Goal: Information Seeking & Learning: Learn about a topic

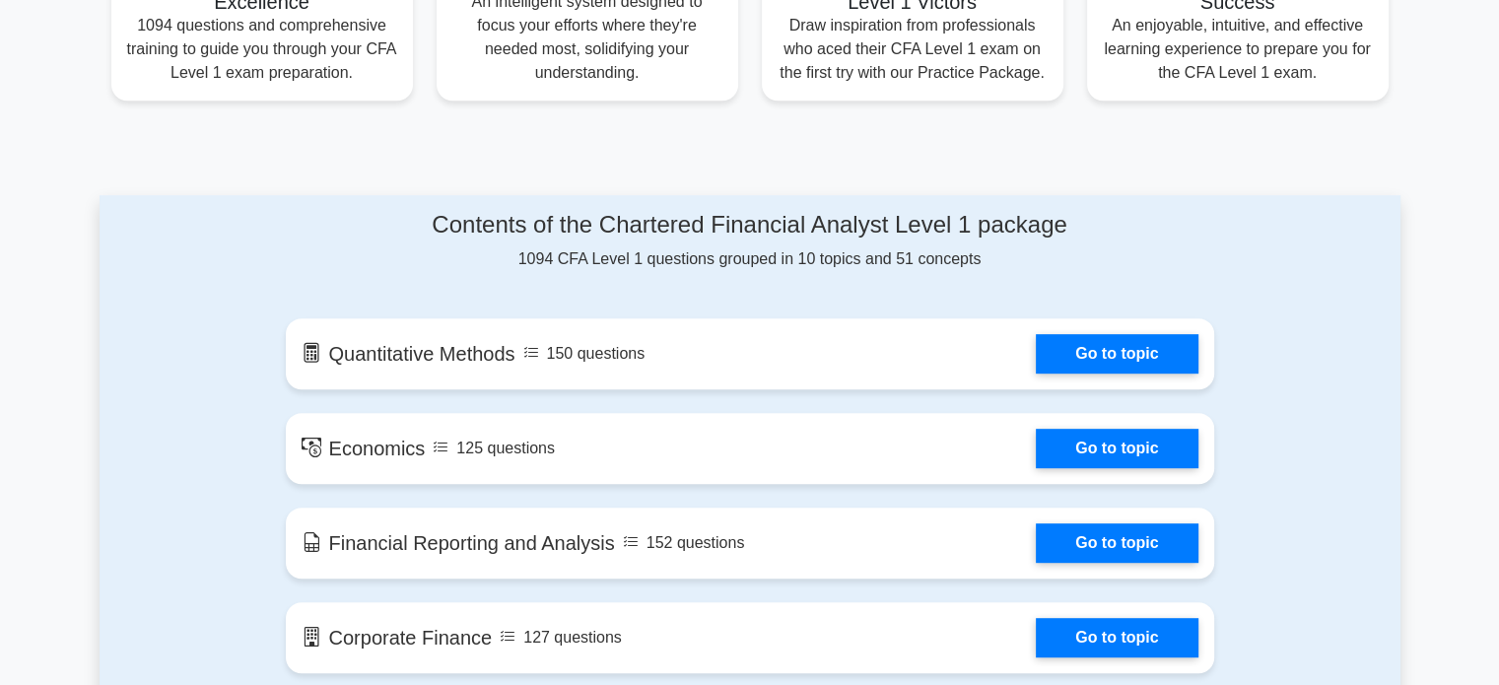
scroll to position [946, 0]
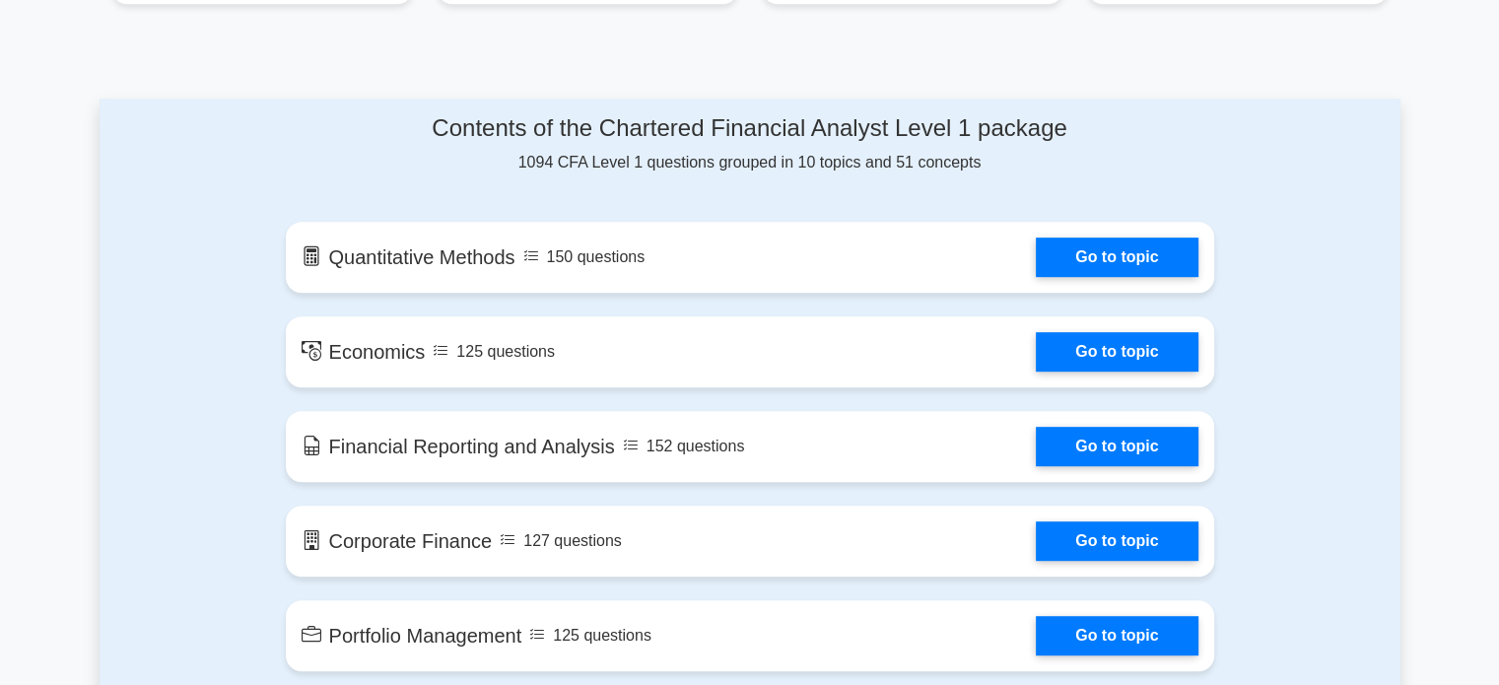
click at [124, 404] on div "Contents of the Chartered Financial Analyst Level 1 package 1094 CFA Level 1 qu…" at bounding box center [750, 641] width 1301 height 1085
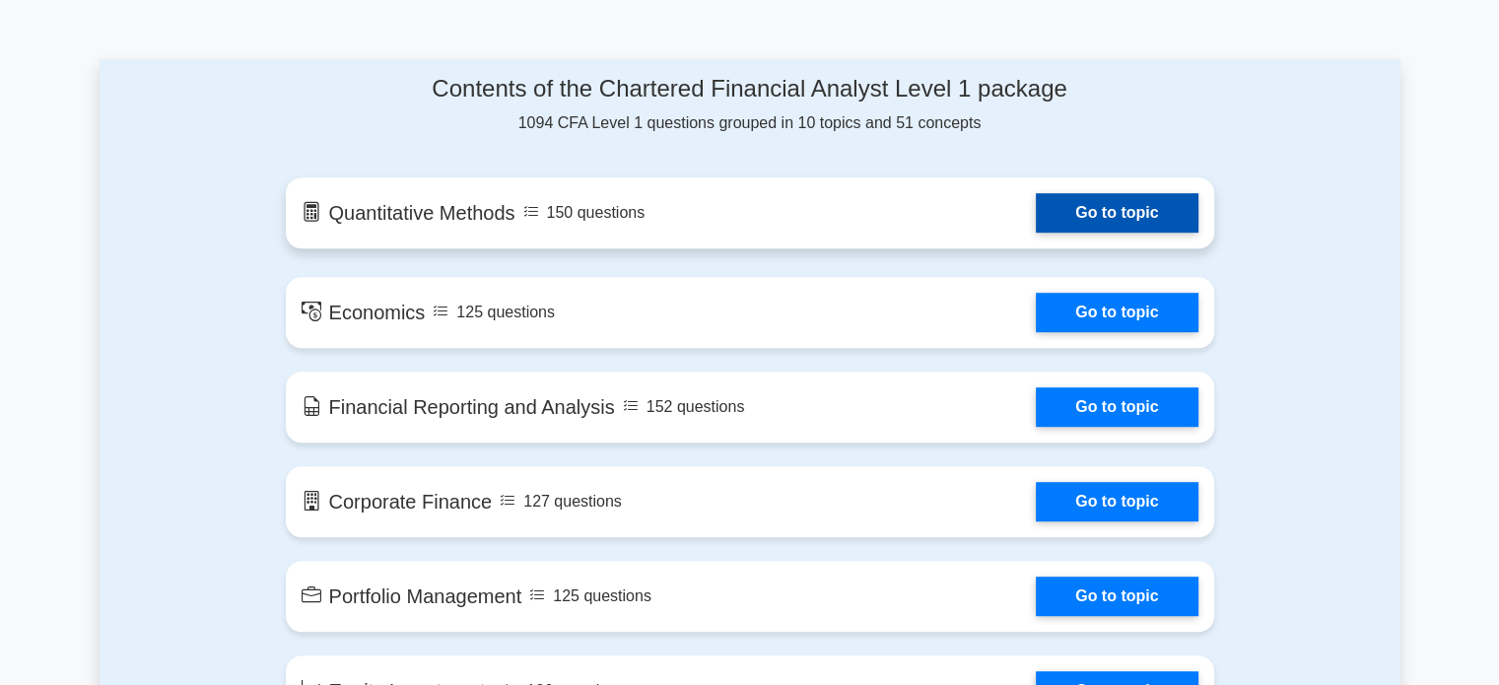
click at [1036, 226] on link "Go to topic" at bounding box center [1117, 212] width 162 height 39
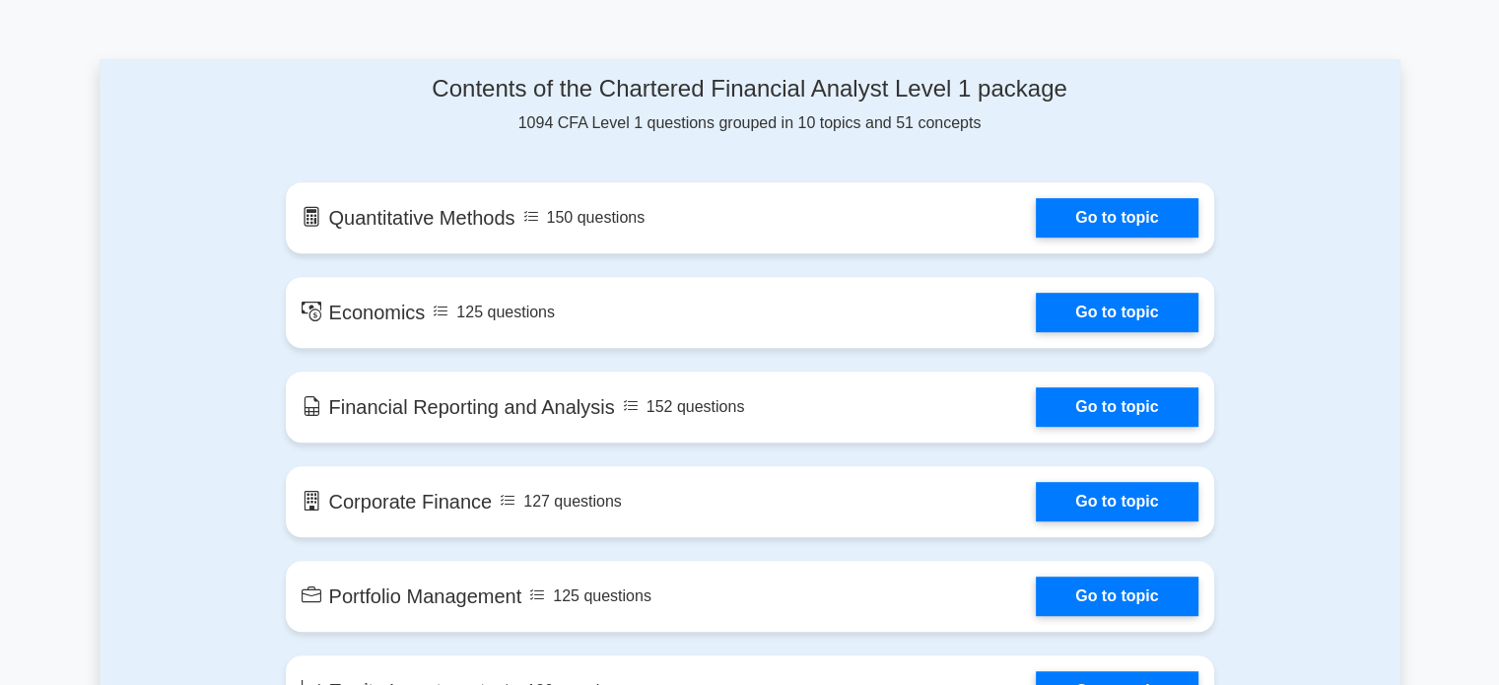
click at [288, 366] on div "Contents of the Chartered Financial Analyst Level 1 package 1094 CFA Level 1 qu…" at bounding box center [750, 601] width 952 height 1085
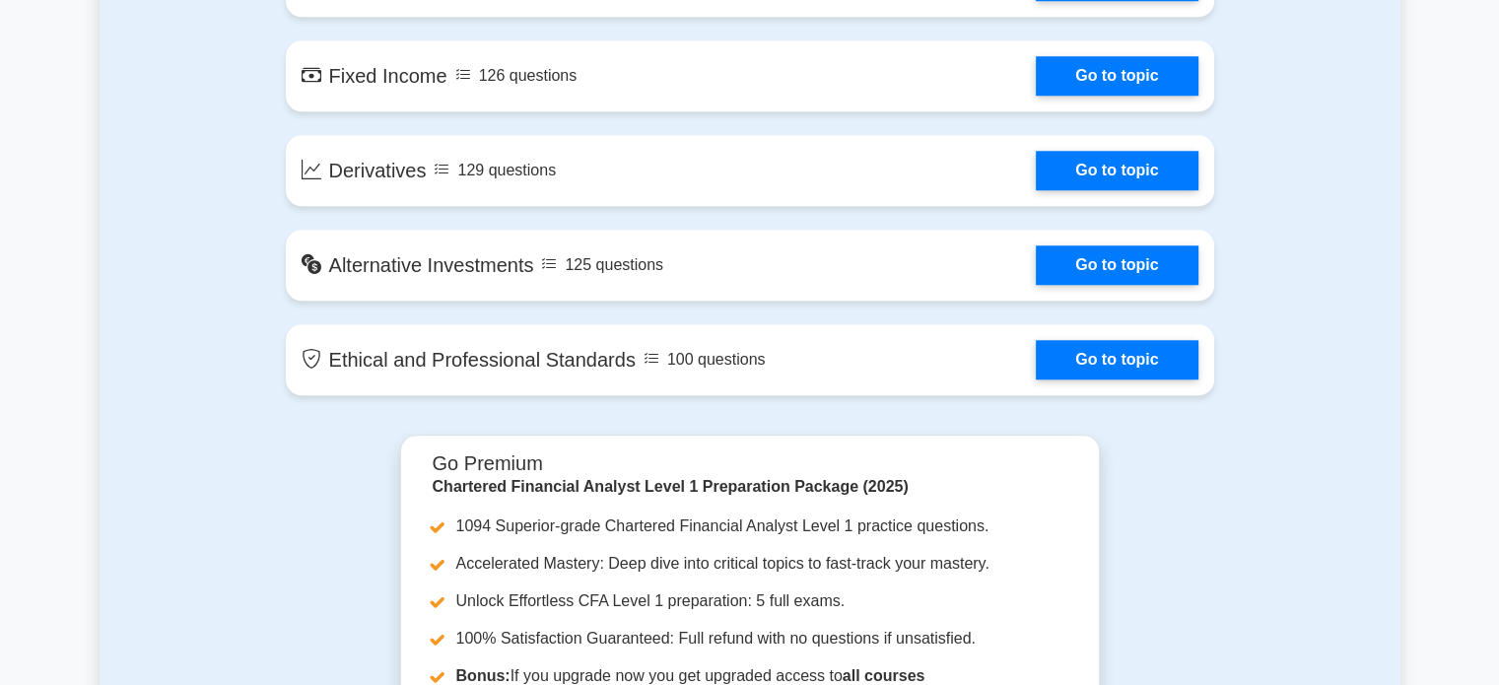
scroll to position [1734, 0]
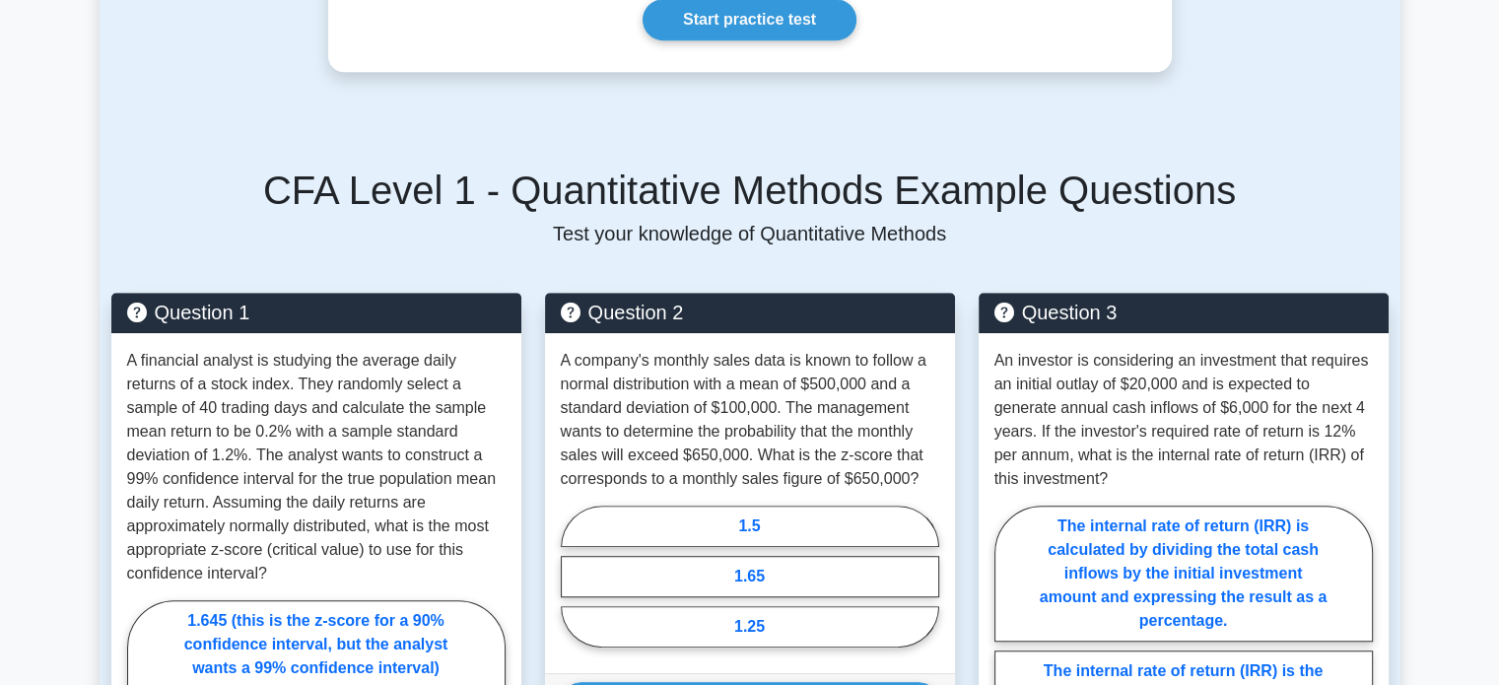
scroll to position [1143, 0]
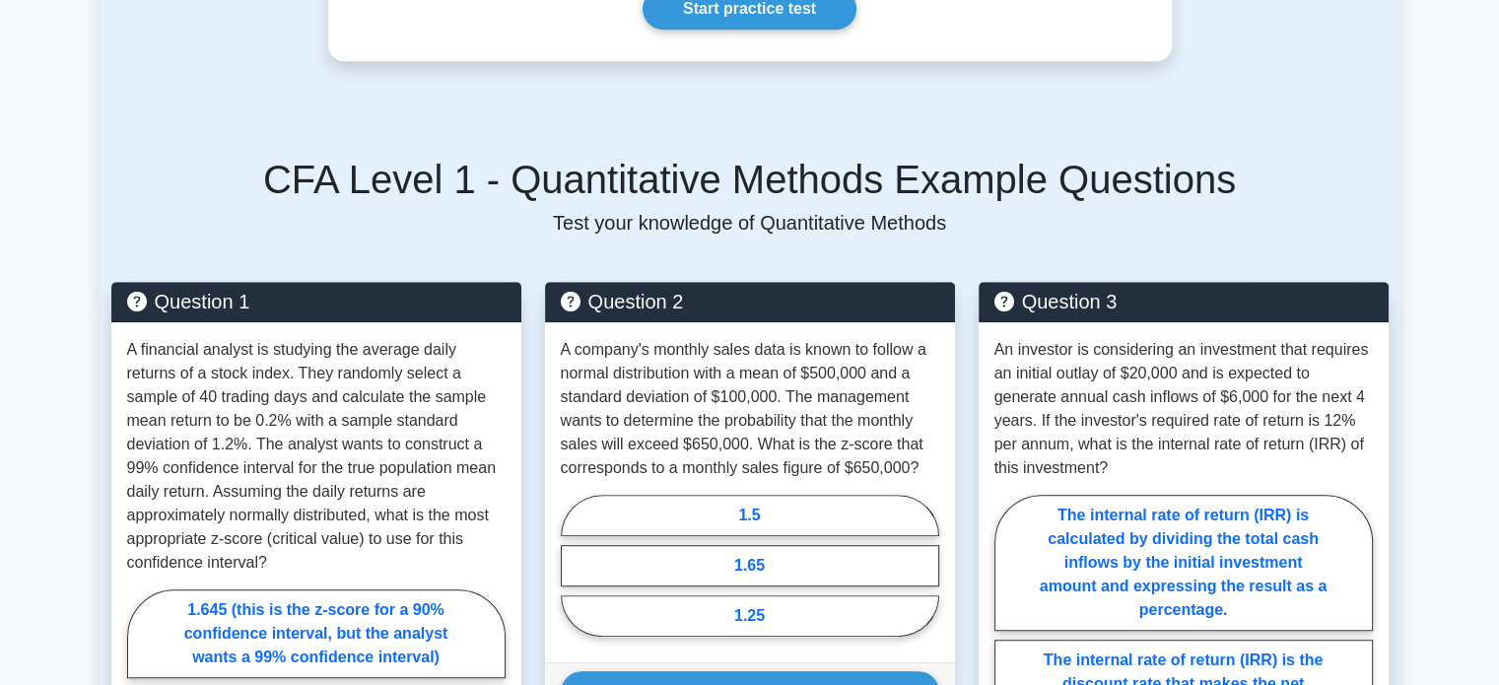
click at [128, 128] on div "CFA Level 1 - Quantitative Methods Example Questions Test your knowledge of Qua…" at bounding box center [750, 579] width 1301 height 943
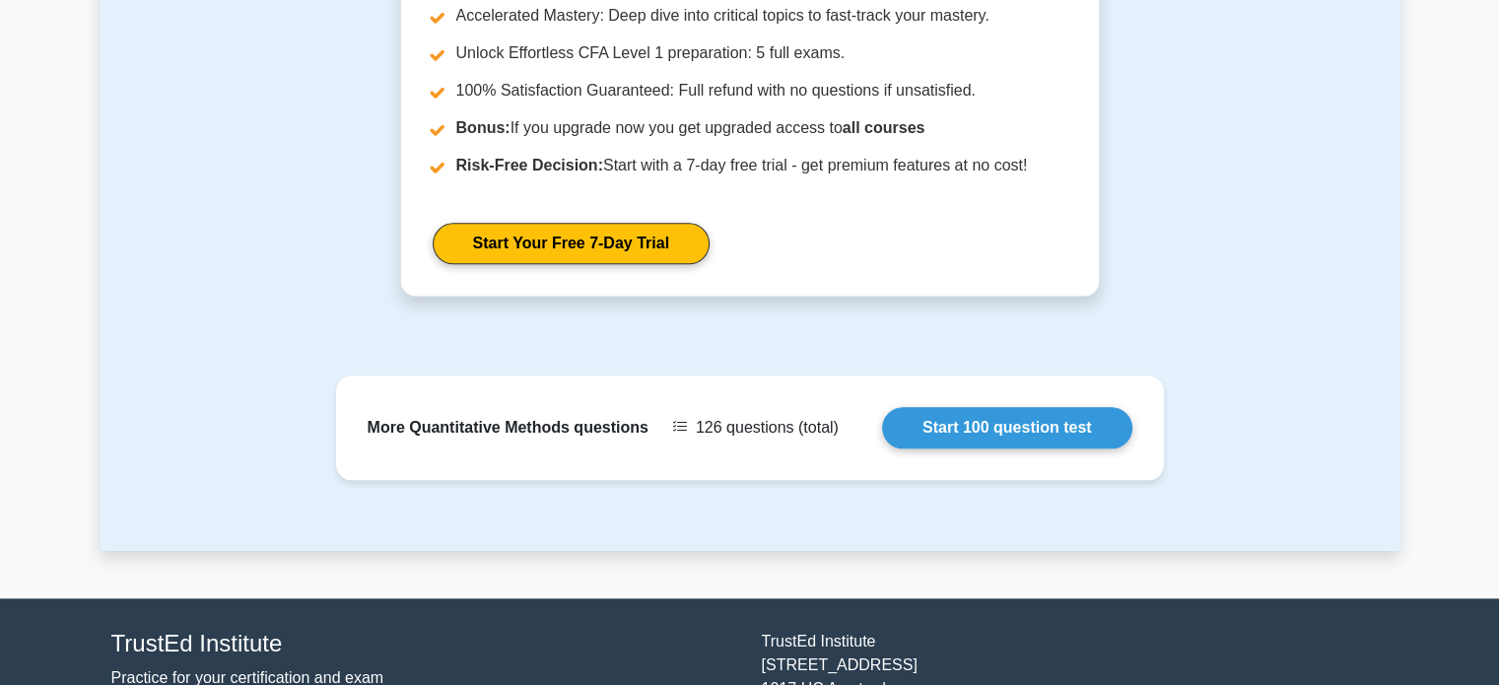
scroll to position [2325, 0]
